Goal: Information Seeking & Learning: Check status

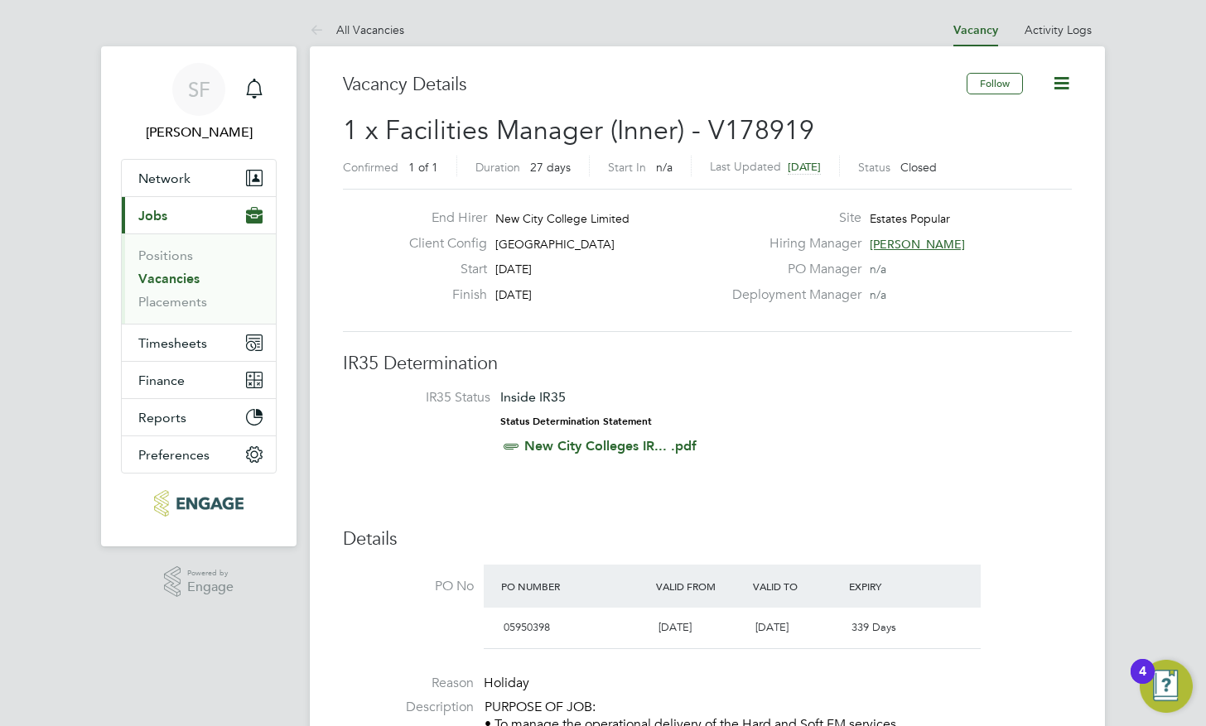
click at [149, 279] on link "Vacancies" at bounding box center [168, 279] width 61 height 16
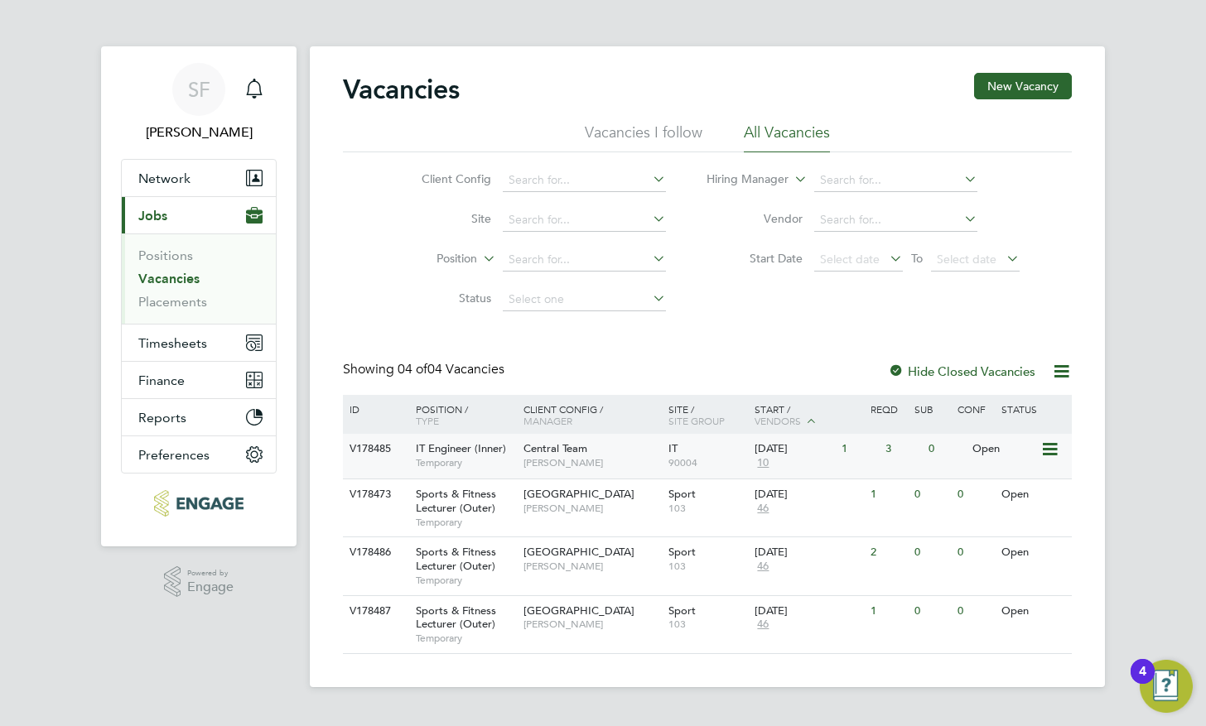
click at [533, 474] on div "Central Team Georgina Creighton" at bounding box center [591, 455] width 145 height 43
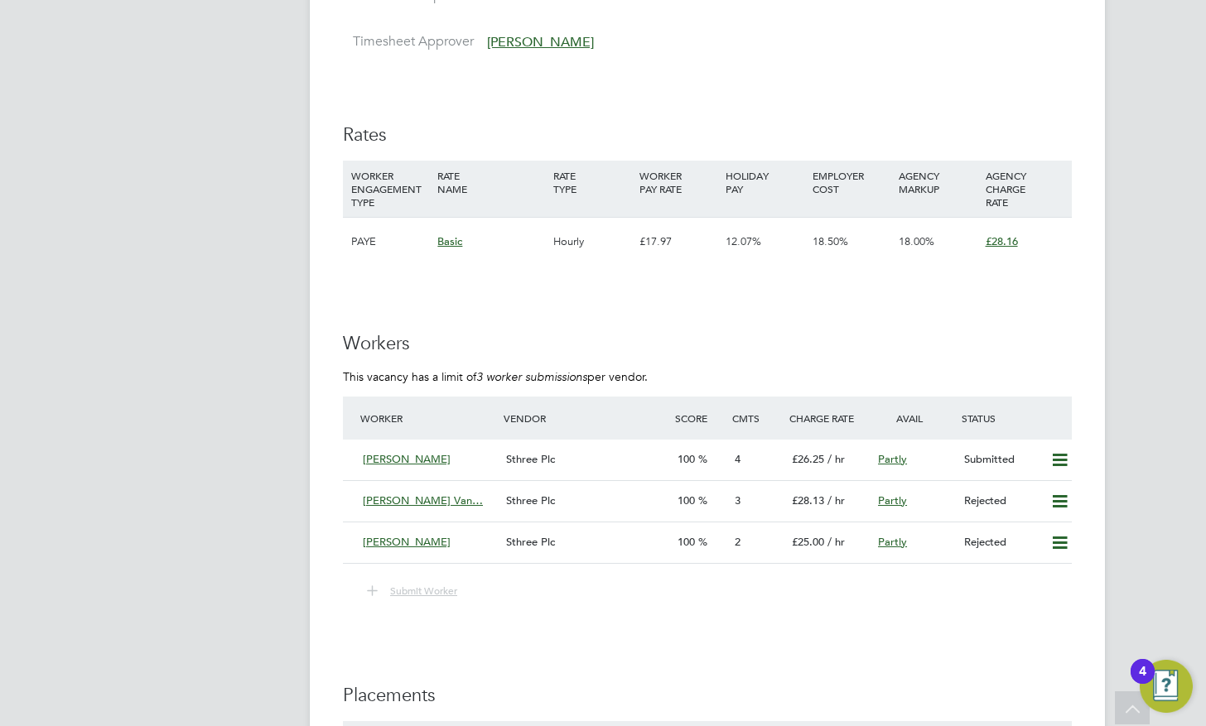
scroll to position [2448, 0]
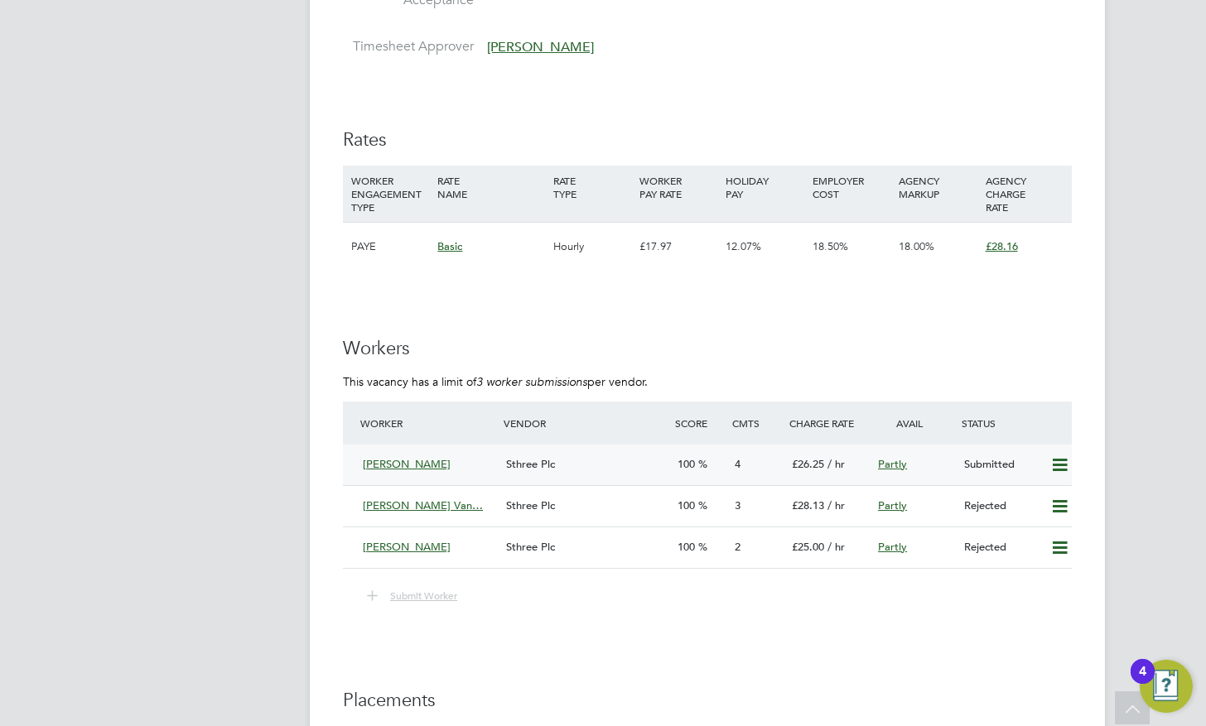
click at [386, 457] on span "[PERSON_NAME]" at bounding box center [407, 464] width 88 height 14
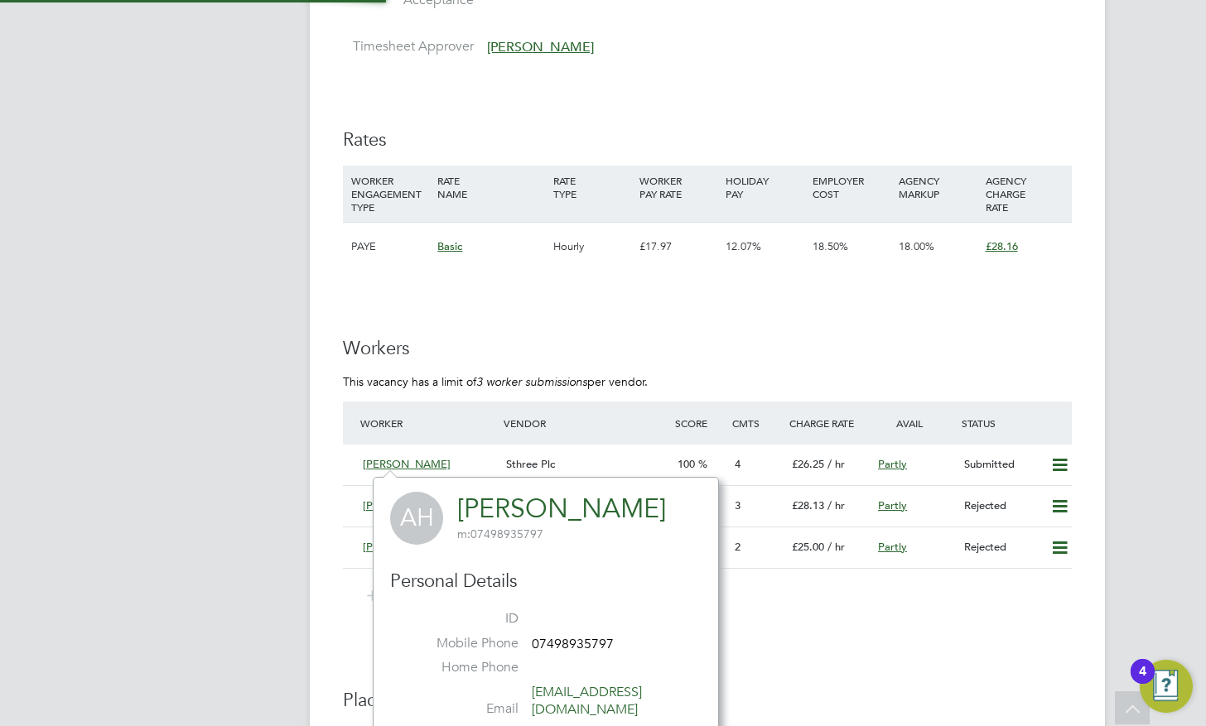
scroll to position [10, 10]
click at [775, 462] on div "4" at bounding box center [756, 464] width 57 height 27
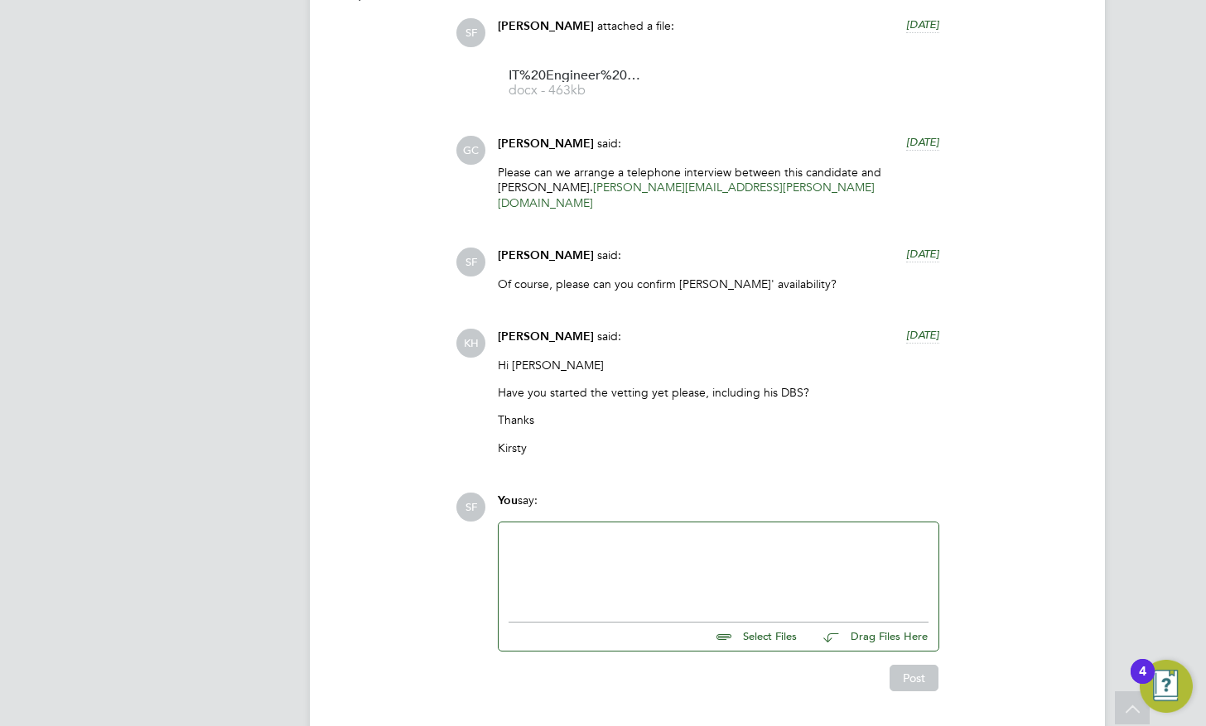
click at [549, 532] on div at bounding box center [718, 567] width 420 height 71
drag, startPoint x: 520, startPoint y: 524, endPoint x: 451, endPoint y: 513, distance: 70.4
click at [451, 513] on div "Operational Instructions & Comments (4) SF [PERSON_NAME] attached a file: [DATE…" at bounding box center [707, 334] width 729 height 713
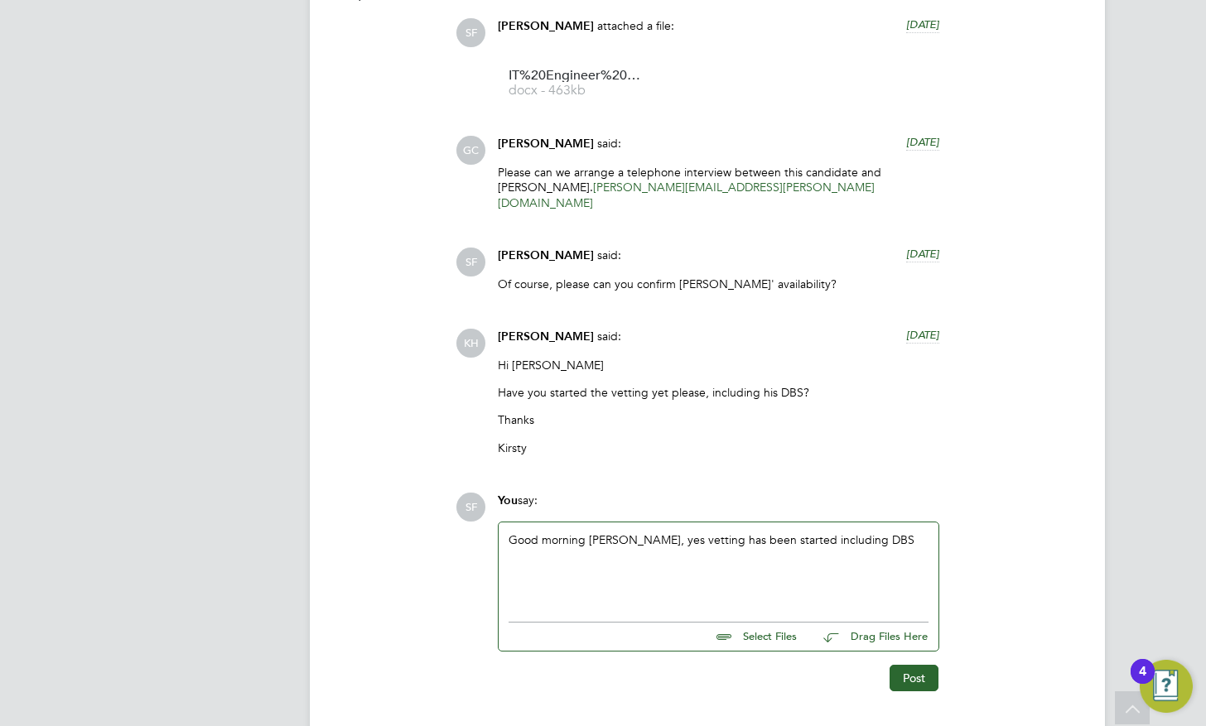
click at [747, 532] on div "Good morning [PERSON_NAME], yes vetting has been started including DBS" at bounding box center [718, 567] width 420 height 71
click at [528, 539] on div "Good morning [PERSON_NAME], yes vetting has been completed, we are just waiting…" at bounding box center [718, 567] width 420 height 71
